Goal: Task Accomplishment & Management: Manage account settings

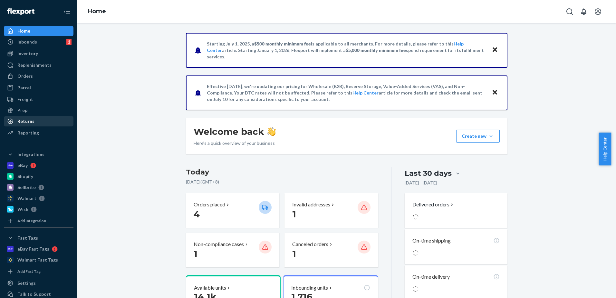
click at [24, 124] on div "Returns" at bounding box center [25, 121] width 17 height 6
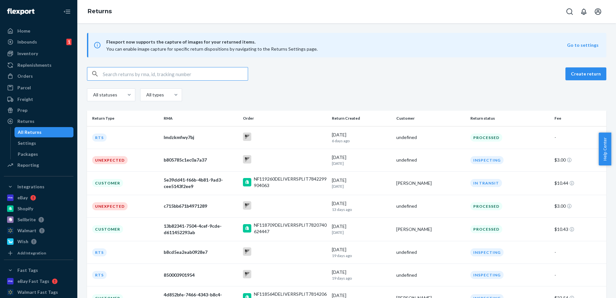
type input "o"
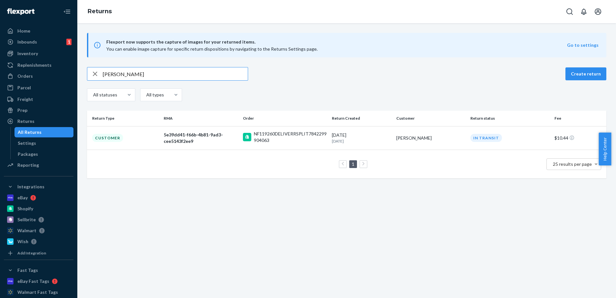
type input "[PERSON_NAME]"
